Goal: Check status: Check status

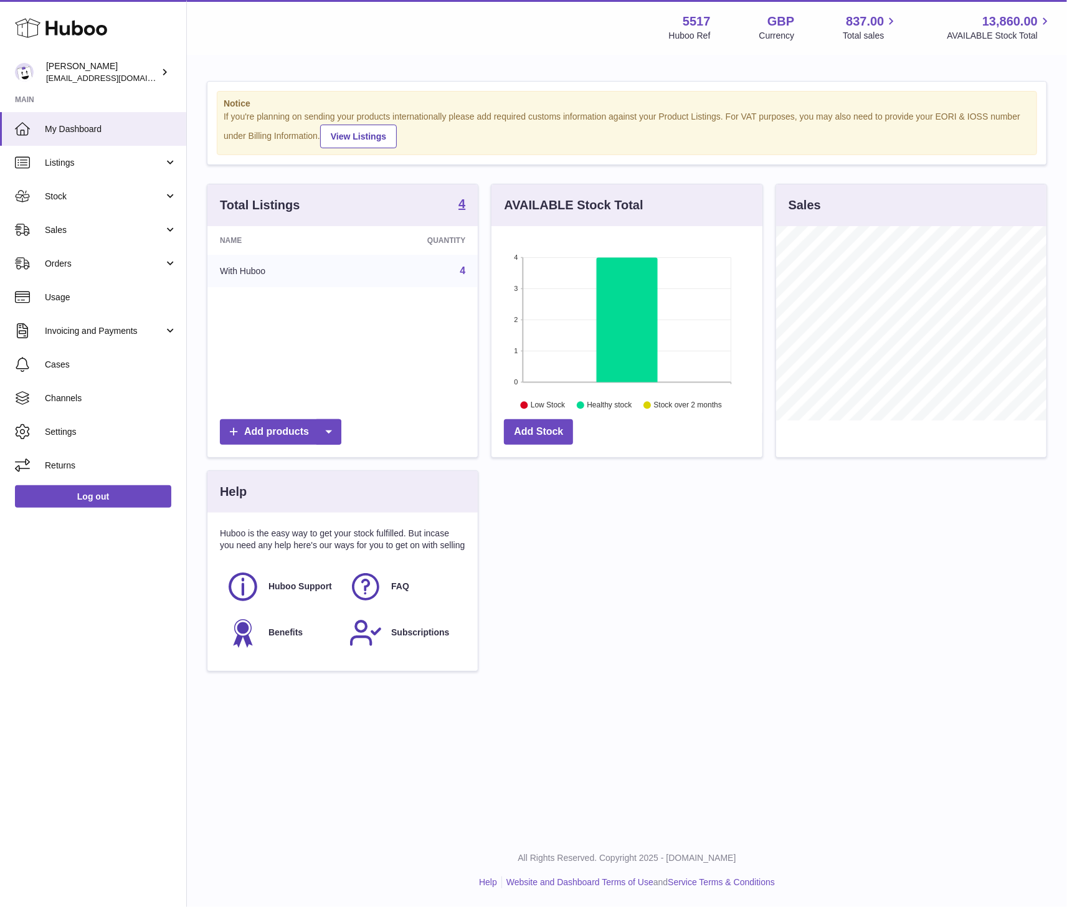
scroll to position [194, 270]
click at [78, 235] on link "Sales" at bounding box center [93, 230] width 186 height 34
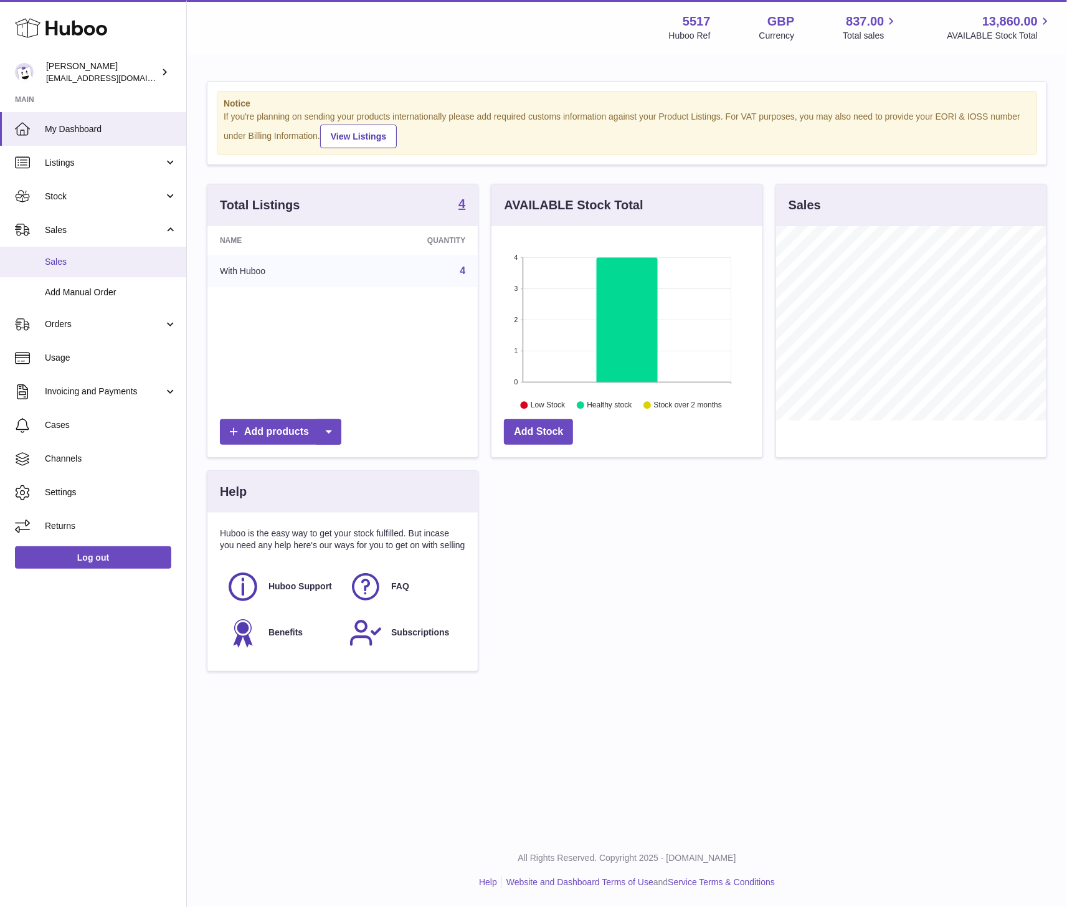
click at [78, 265] on span "Sales" at bounding box center [111, 262] width 132 height 12
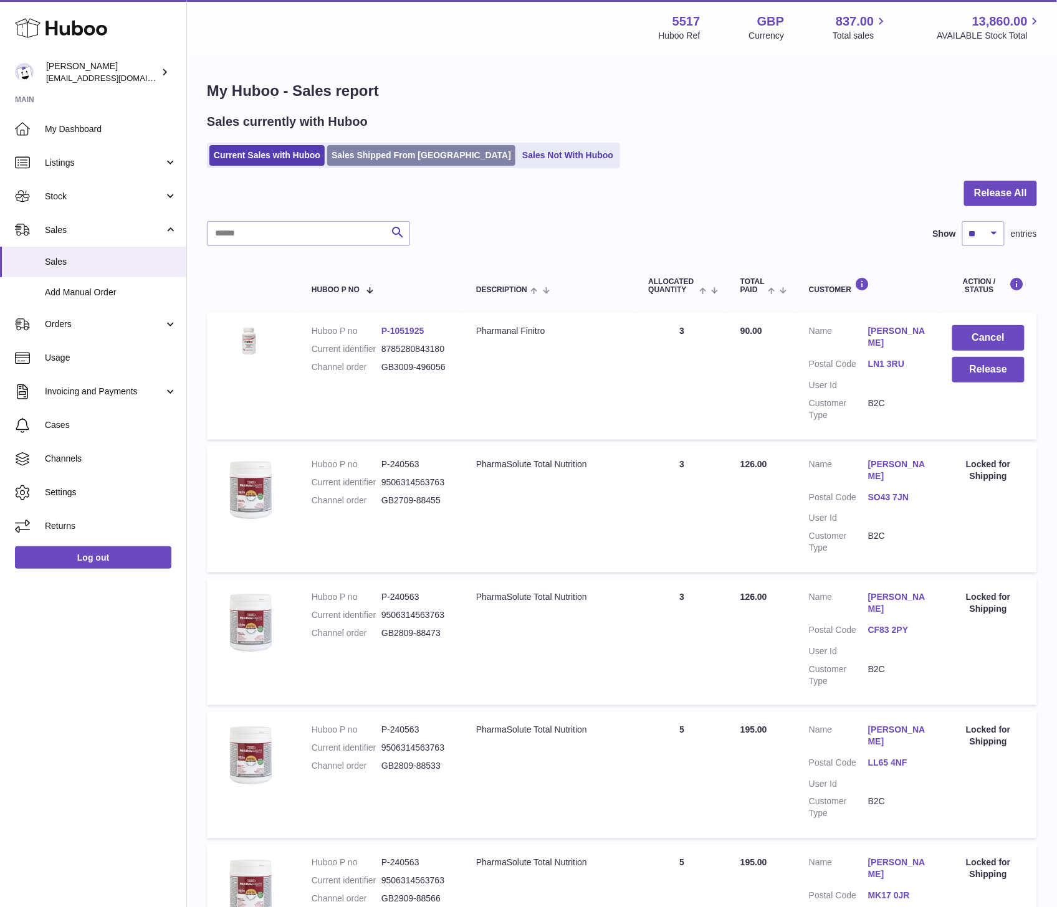
click at [346, 156] on link "Sales Shipped From Huboo" at bounding box center [421, 155] width 188 height 21
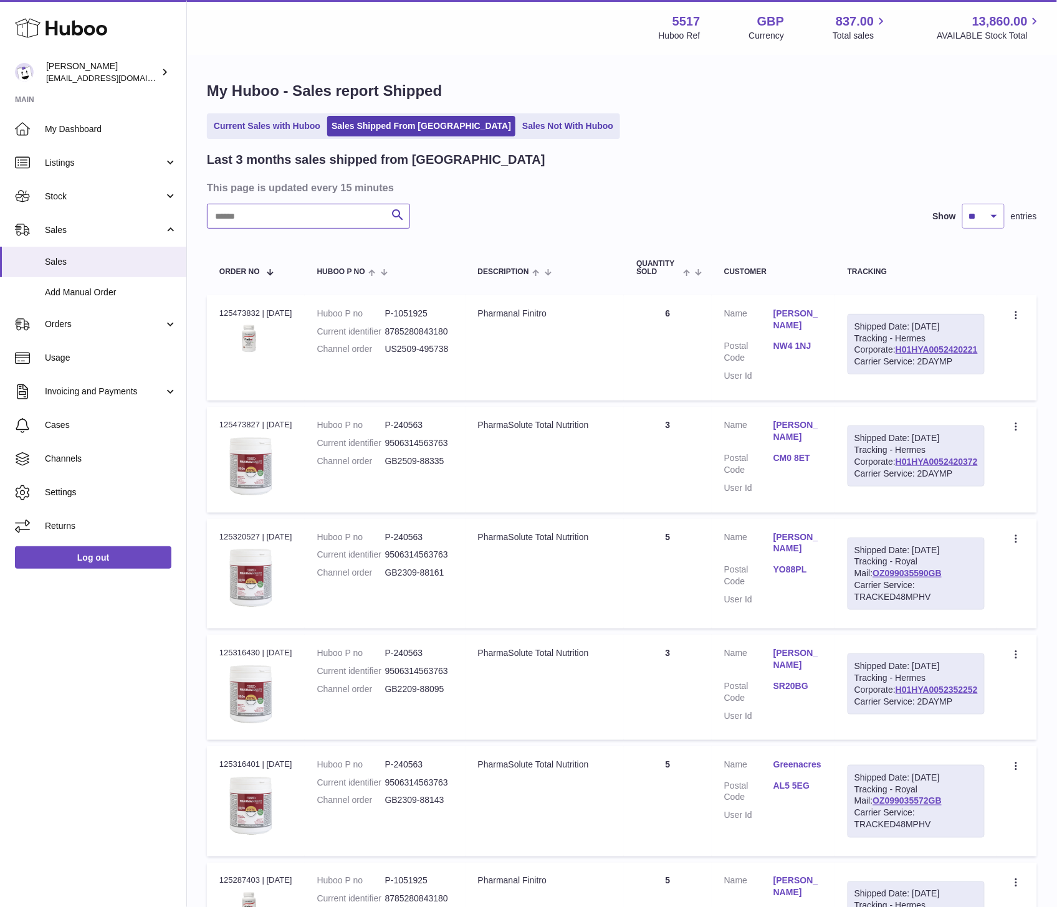
click at [235, 220] on input "text" at bounding box center [308, 216] width 203 height 25
type input "*****"
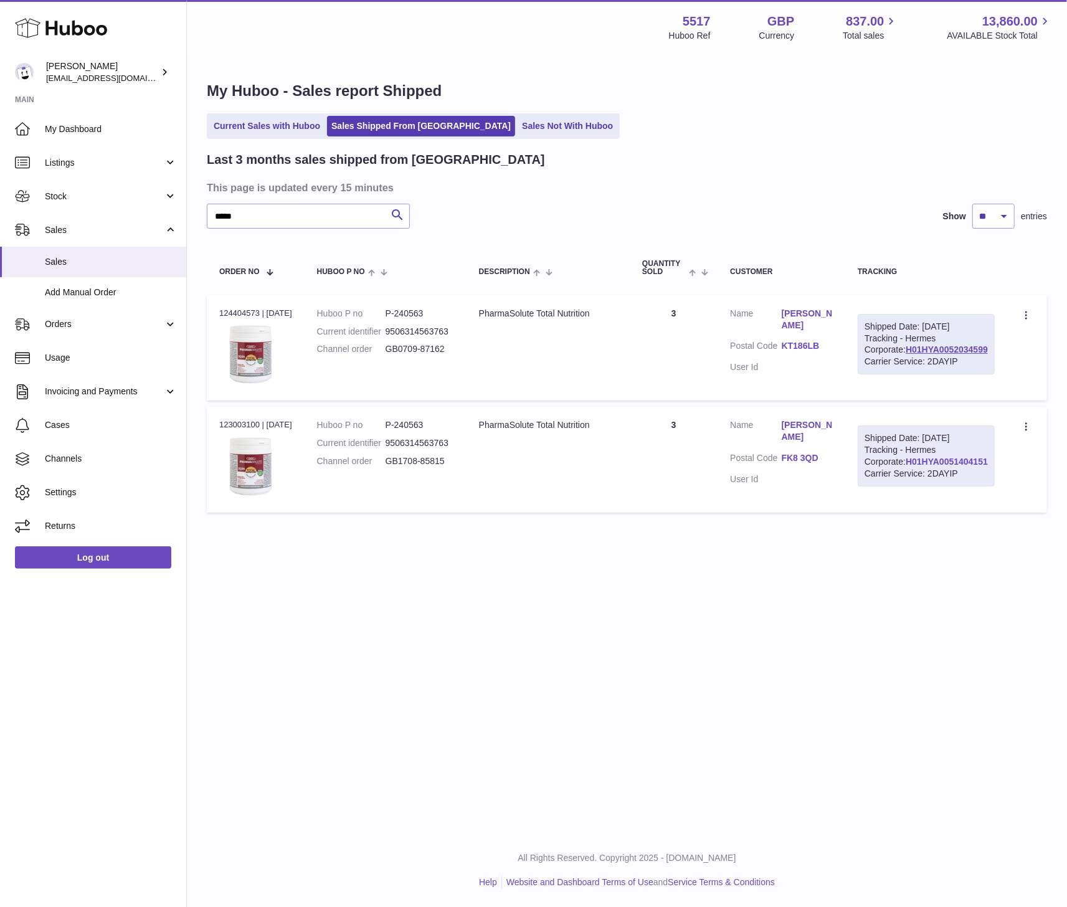
click at [932, 467] on link "H01HYA0051404151" at bounding box center [947, 462] width 82 height 10
